Goal: Task Accomplishment & Management: Use online tool/utility

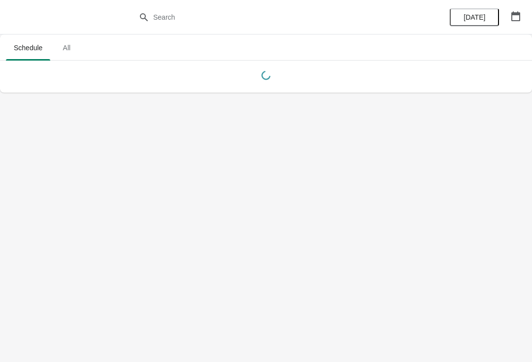
click at [70, 49] on span "All" at bounding box center [66, 48] width 25 height 18
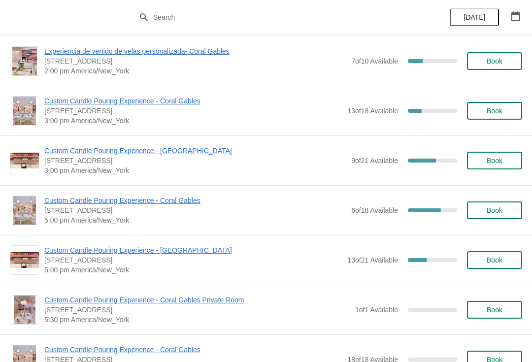
scroll to position [403, 0]
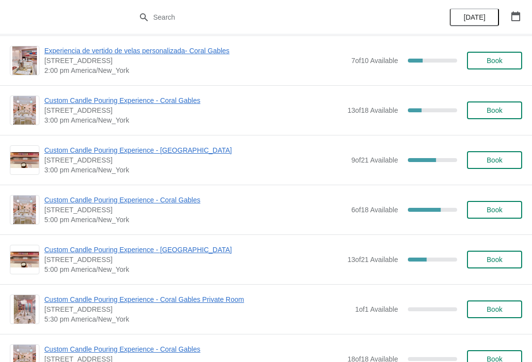
click at [105, 154] on span "Custom Candle Pouring Experience - [GEOGRAPHIC_DATA]" at bounding box center [195, 150] width 302 height 10
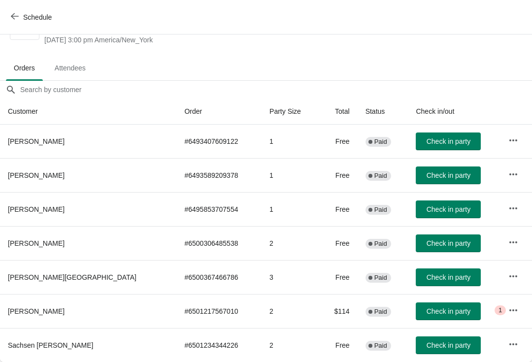
scroll to position [39, 0]
click at [436, 252] on button "Check in party" at bounding box center [447, 243] width 65 height 18
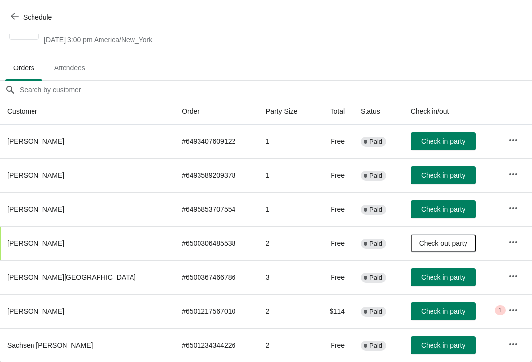
scroll to position [39, 0]
click at [433, 308] on span "Check in party" at bounding box center [443, 311] width 44 height 8
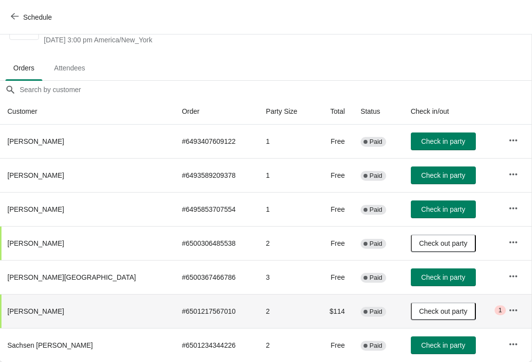
click at [429, 353] on button "Check in party" at bounding box center [443, 345] width 65 height 18
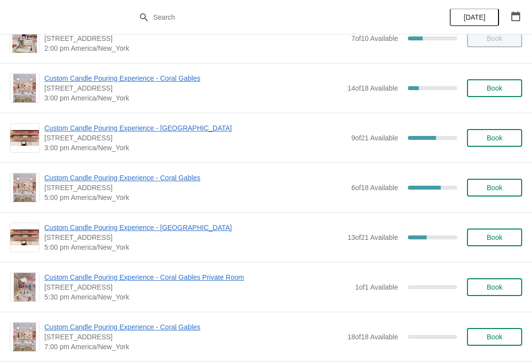
scroll to position [430, 0]
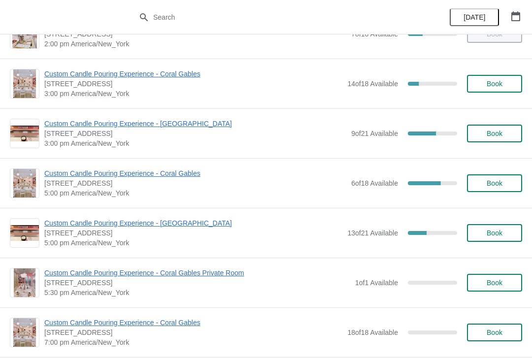
click at [414, 253] on div "Custom Candle Pouring Experience - [GEOGRAPHIC_DATA] [STREET_ADDRESS] 5:00 pm […" at bounding box center [266, 233] width 532 height 50
click at [197, 120] on span "Custom Candle Pouring Experience - [GEOGRAPHIC_DATA]" at bounding box center [195, 124] width 302 height 10
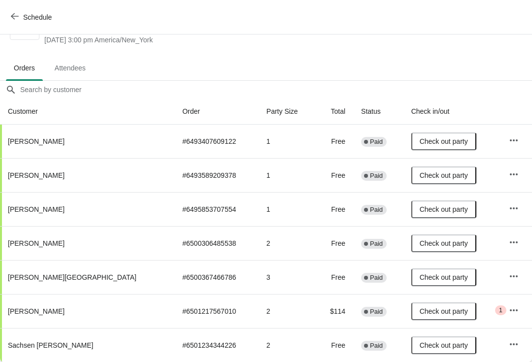
scroll to position [39, 0]
click at [510, 313] on icon "button" at bounding box center [514, 310] width 10 height 10
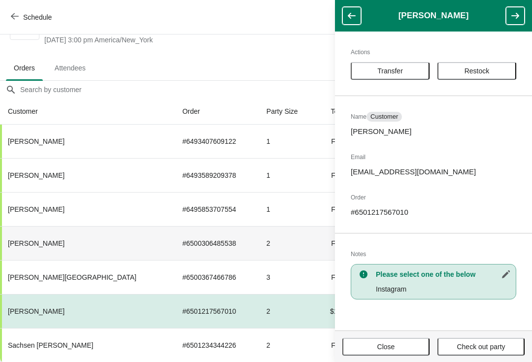
click at [262, 236] on td "2" at bounding box center [286, 243] width 57 height 34
